Goal: Task Accomplishment & Management: Use online tool/utility

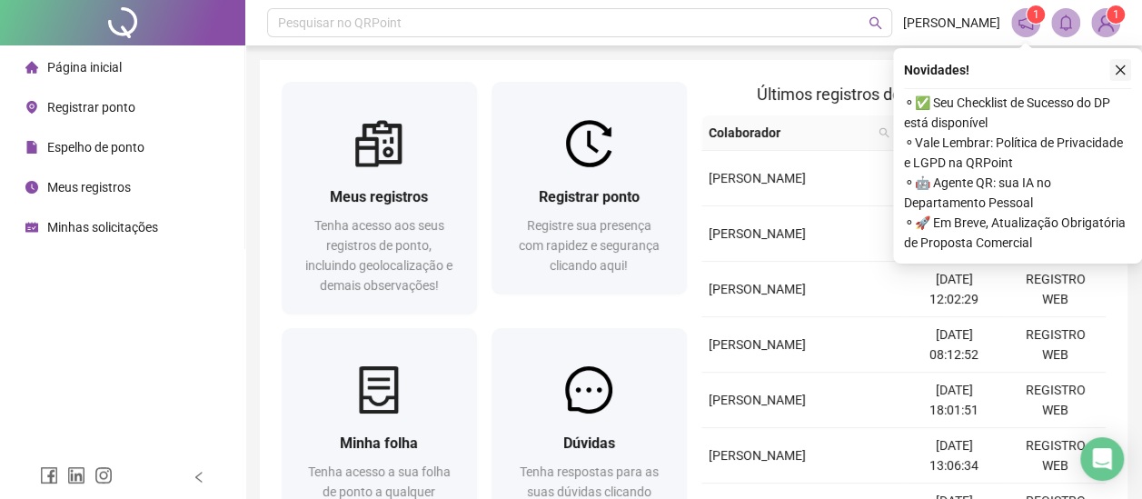
click at [1121, 65] on icon "close" at bounding box center [1120, 70] width 13 height 13
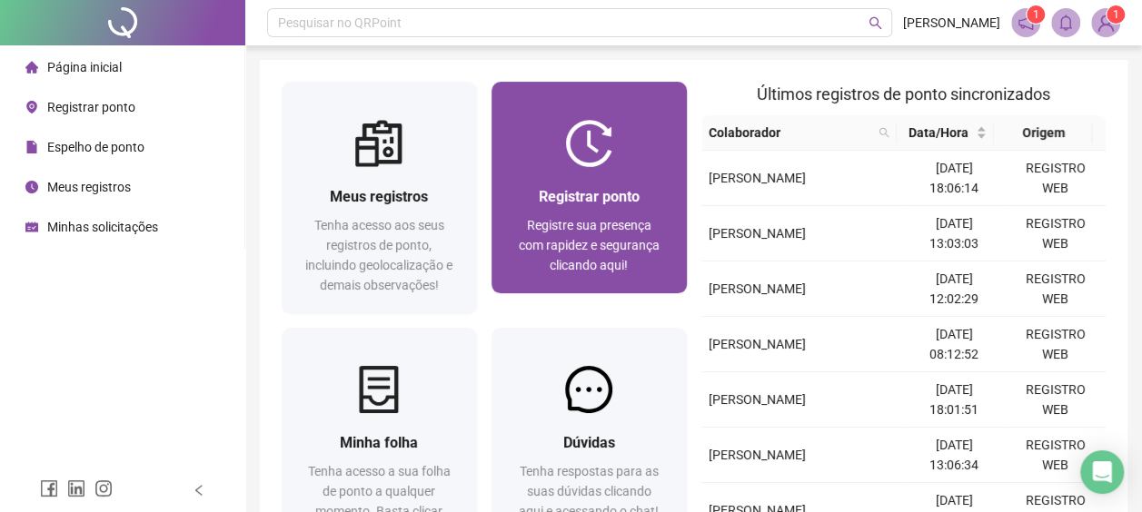
click at [582, 130] on img at bounding box center [588, 143] width 47 height 47
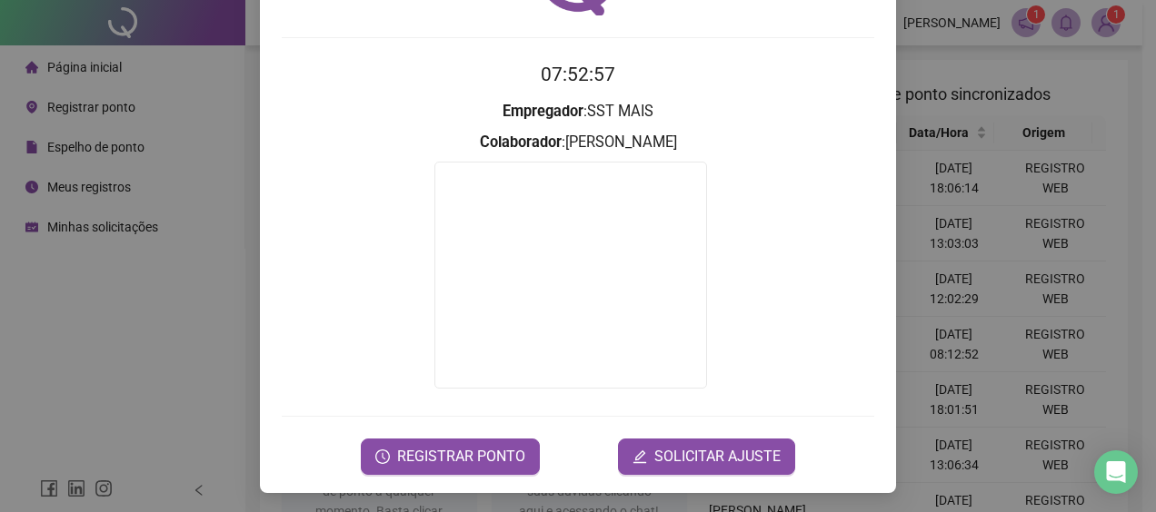
scroll to position [135, 0]
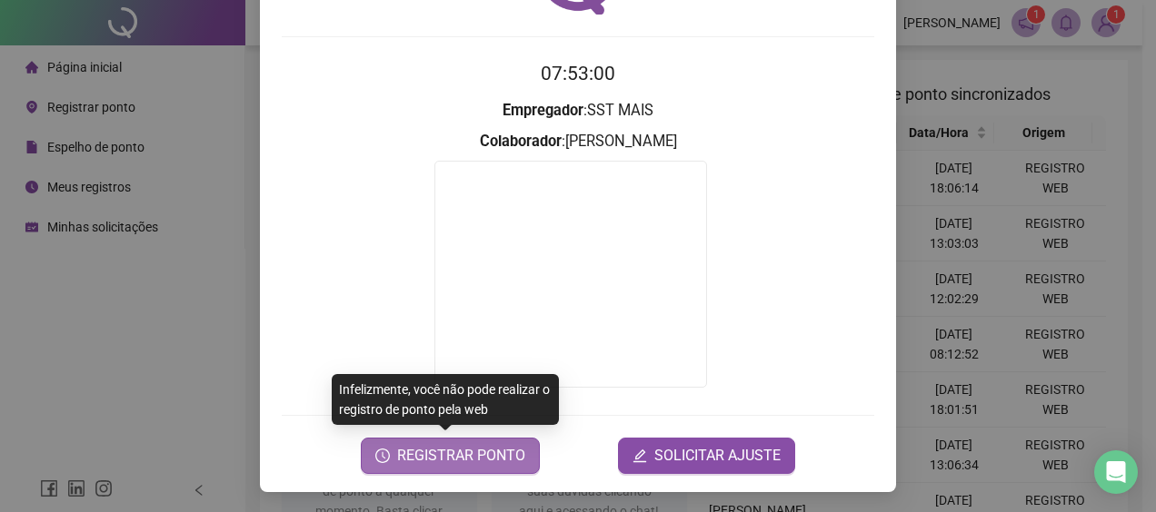
click at [470, 453] on span "REGISTRAR PONTO" at bounding box center [461, 456] width 128 height 22
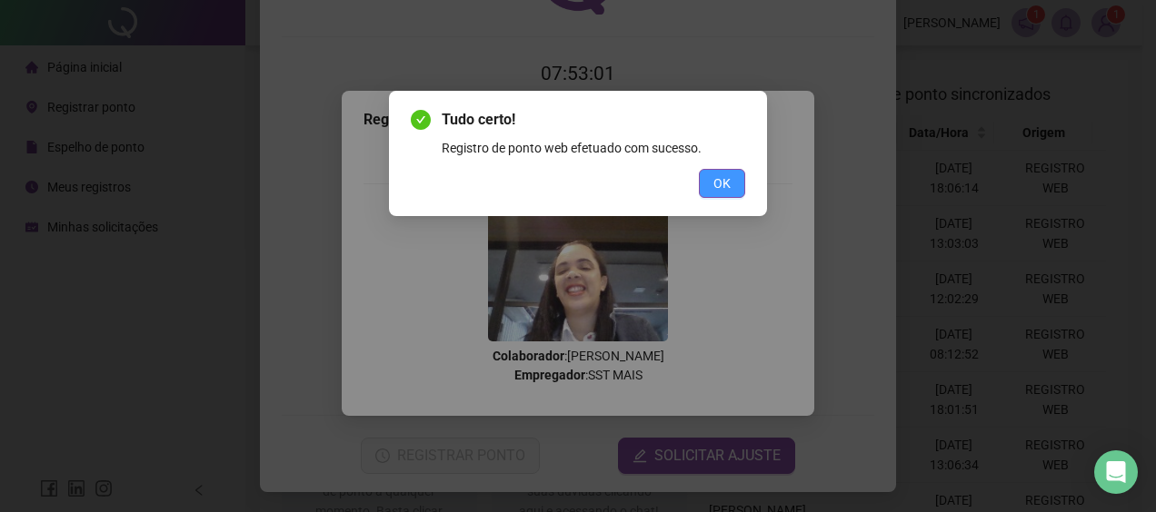
click at [729, 174] on span "OK" at bounding box center [721, 184] width 17 height 20
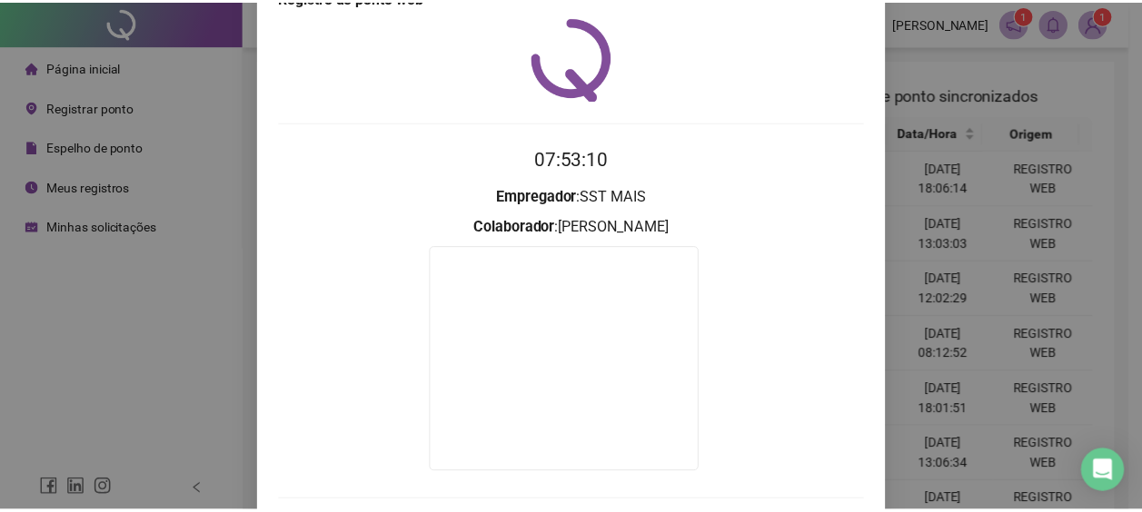
scroll to position [0, 0]
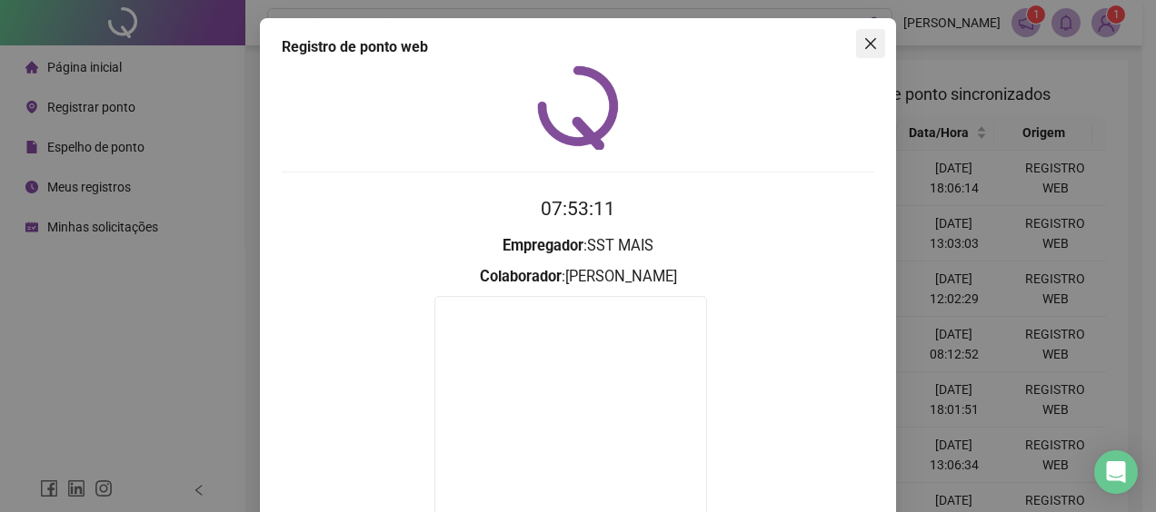
click at [859, 51] on button "Close" at bounding box center [870, 43] width 29 height 29
